Goal: Task Accomplishment & Management: Manage account settings

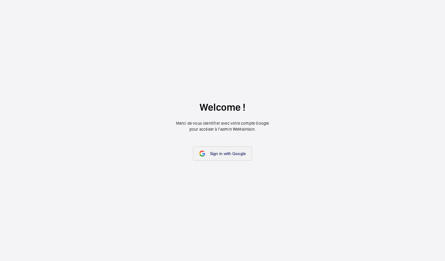
drag, startPoint x: 0, startPoint y: 0, endPoint x: 242, endPoint y: 156, distance: 287.6
click at [242, 156] on link "Sign in with Google" at bounding box center [222, 153] width 59 height 14
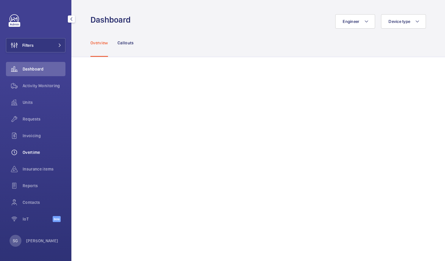
click at [42, 154] on span "Overtime" at bounding box center [44, 152] width 43 height 6
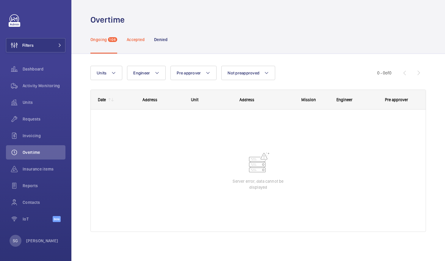
click at [139, 40] on p "Accepted" at bounding box center [136, 40] width 18 height 6
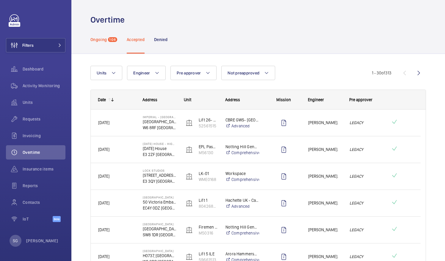
click at [99, 42] on div "Ongoing 108" at bounding box center [103, 39] width 27 height 28
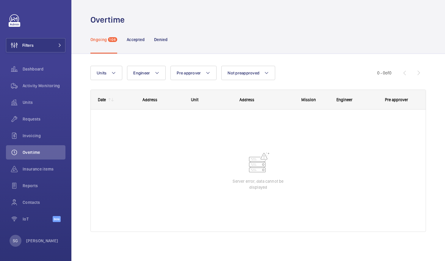
click at [392, 208] on div at bounding box center [258, 170] width 335 height 122
